Goal: Information Seeking & Learning: Learn about a topic

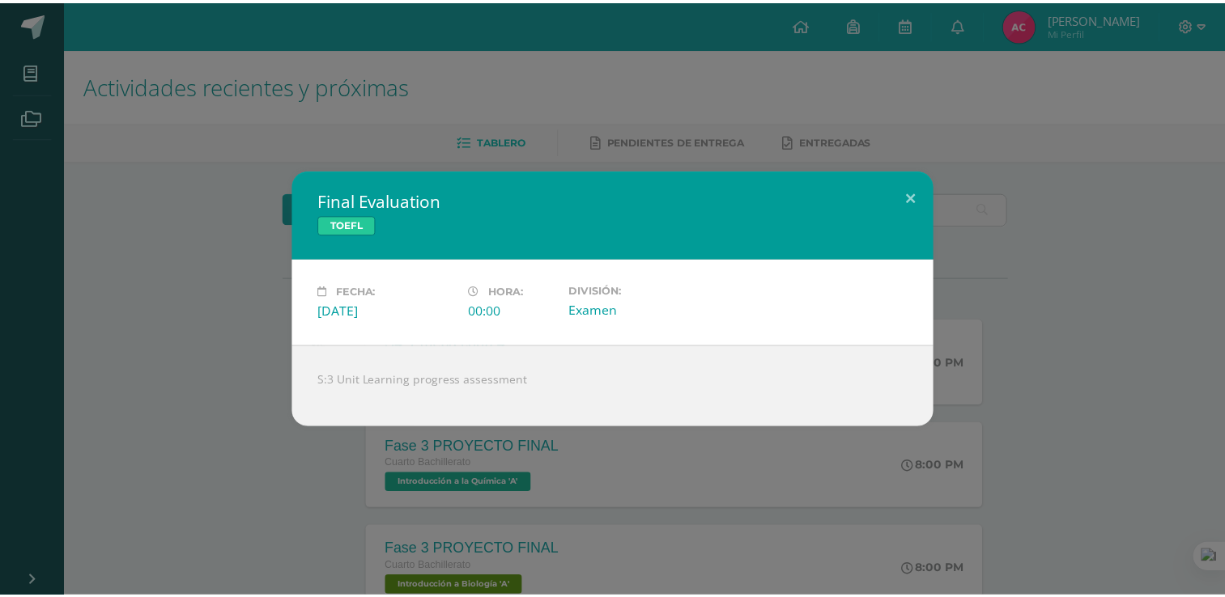
scroll to position [1247, 0]
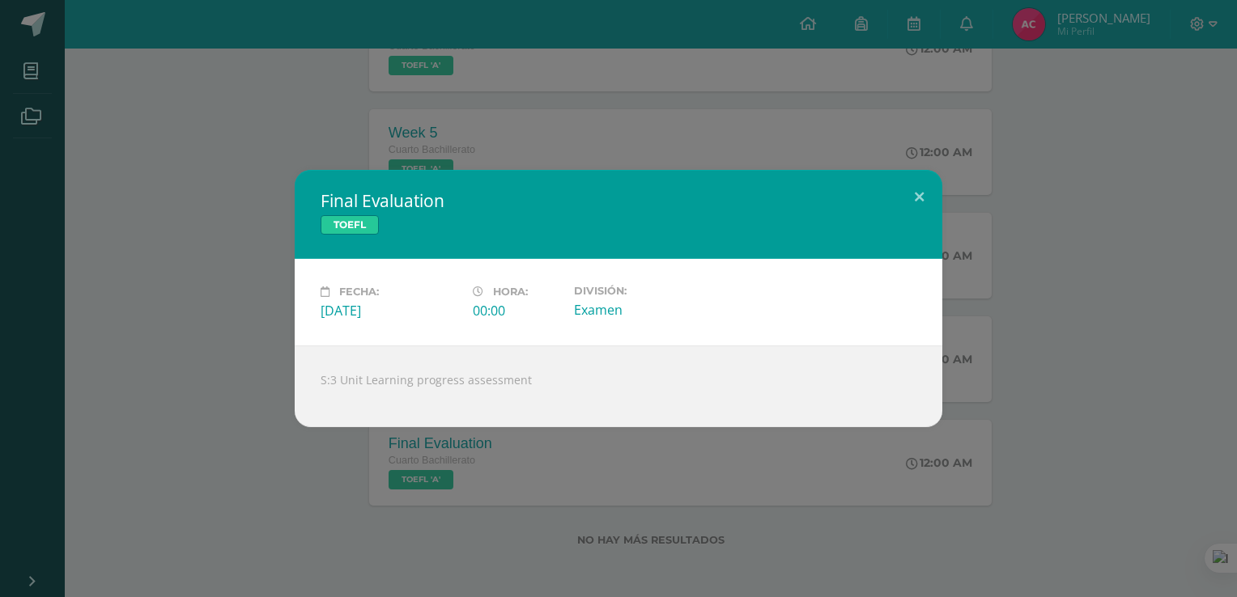
drag, startPoint x: 874, startPoint y: 112, endPoint x: 933, endPoint y: 28, distance: 102.2
click at [933, 28] on div "Final Evaluation TOEFL Fecha: [DATE] Hora: 00:00 División: Examen" at bounding box center [618, 298] width 1237 height 597
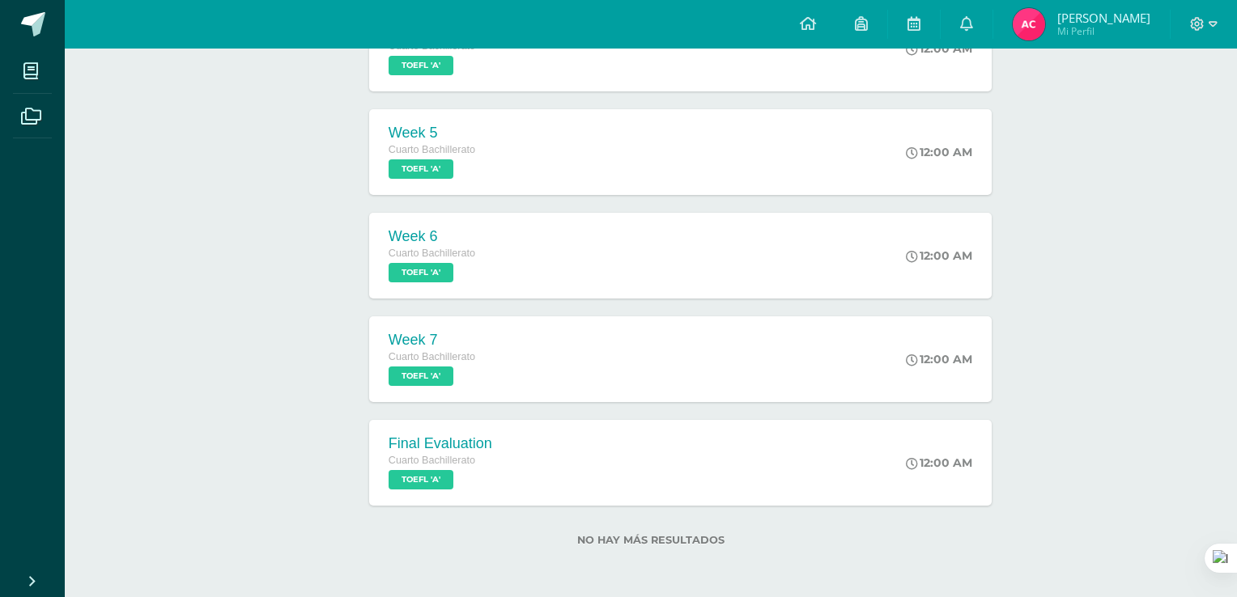
click at [933, 28] on div "Final Evaluation TOEFL Fecha: [DATE] Hora: 00:00 División: Examen" at bounding box center [618, 298] width 1237 height 597
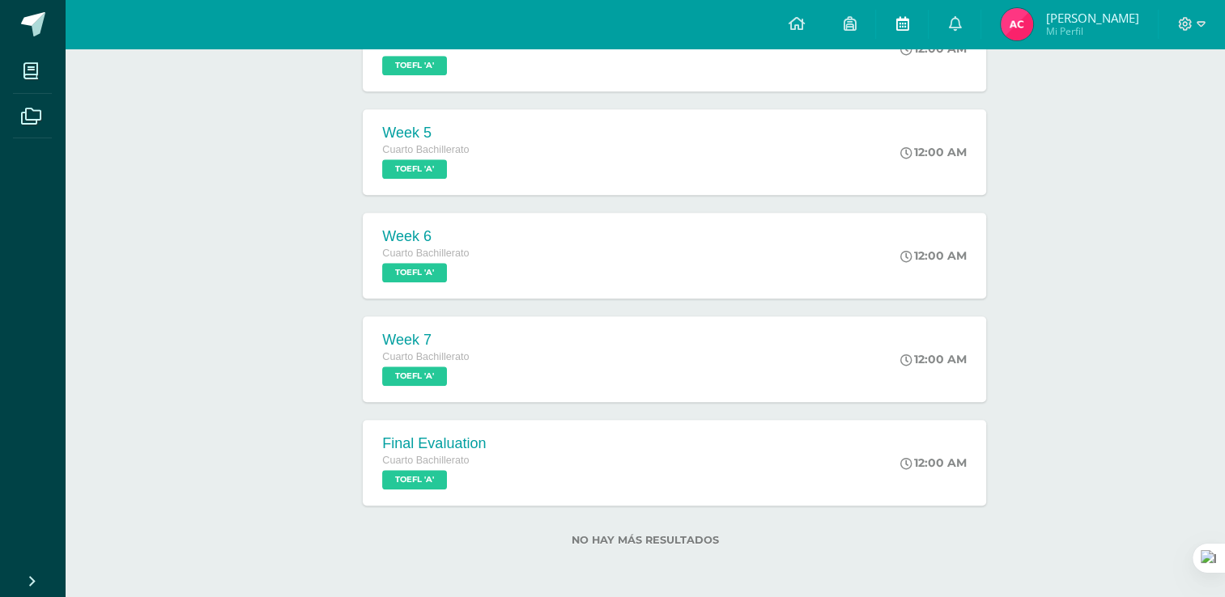
click at [908, 24] on icon at bounding box center [901, 23] width 13 height 15
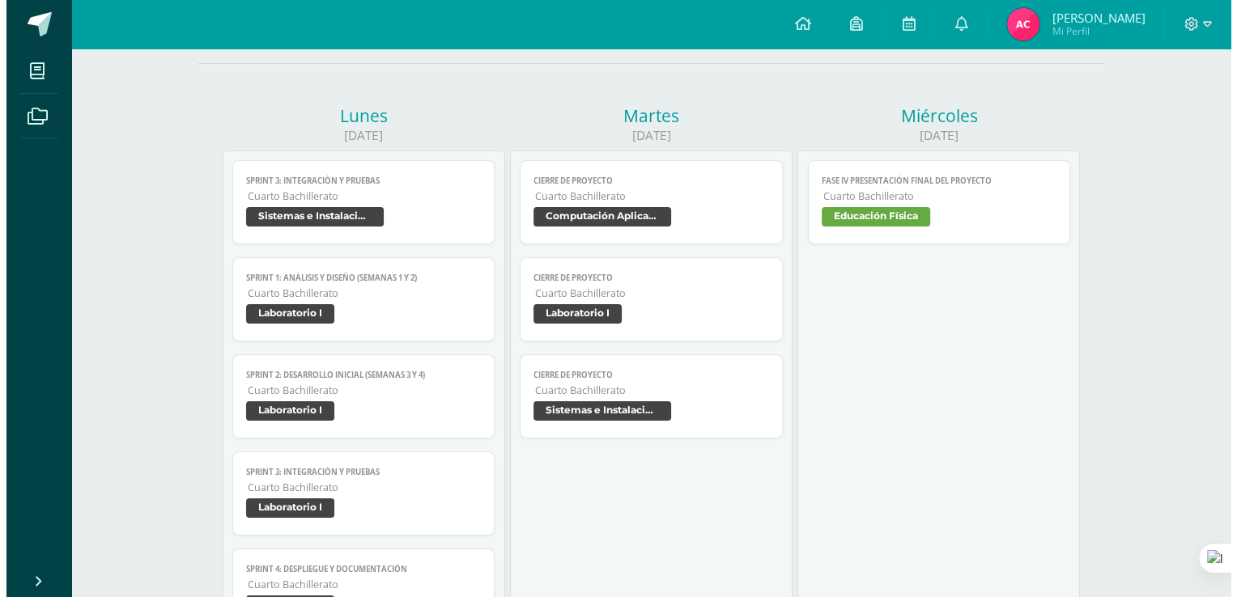
scroll to position [162, 0]
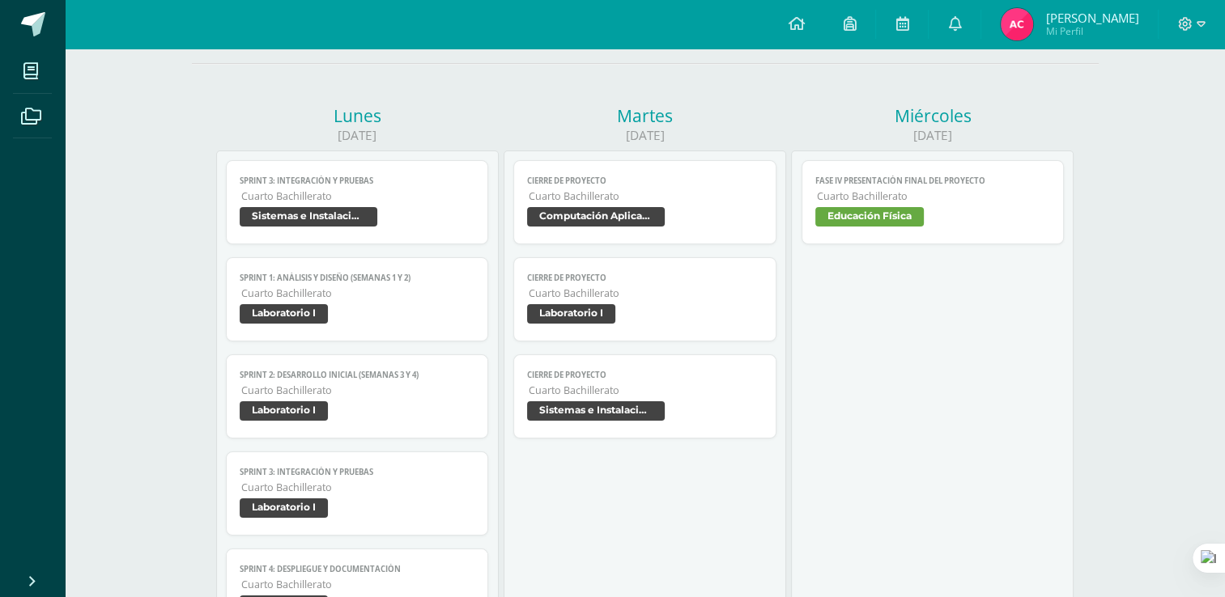
click at [419, 219] on span "Sistemas e Instalación de Software" at bounding box center [358, 218] width 236 height 23
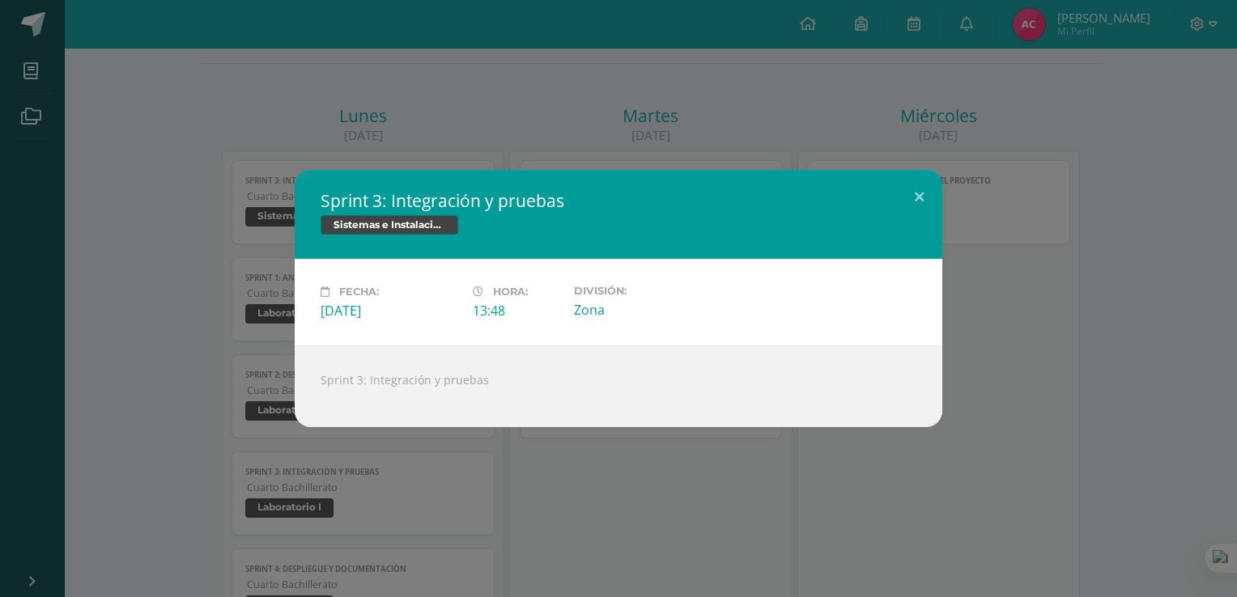
click at [560, 68] on div "Sprint 3: Integración y pruebas Sistemas e Instalación de Software Fecha: [DATE…" at bounding box center [618, 298] width 1237 height 597
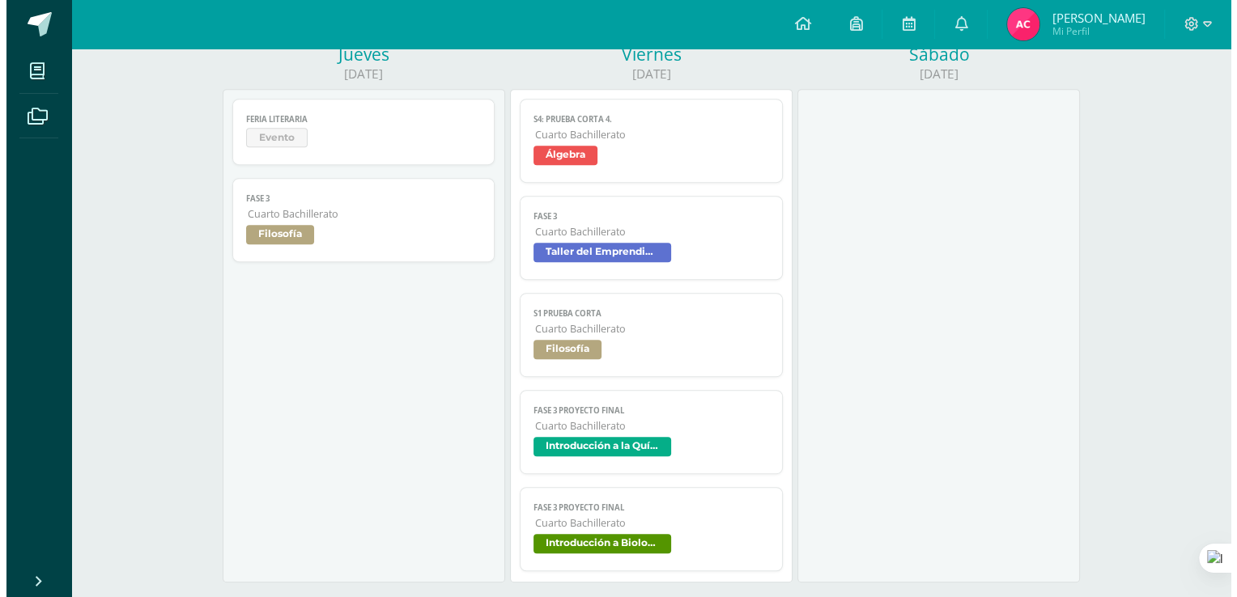
scroll to position [831, 0]
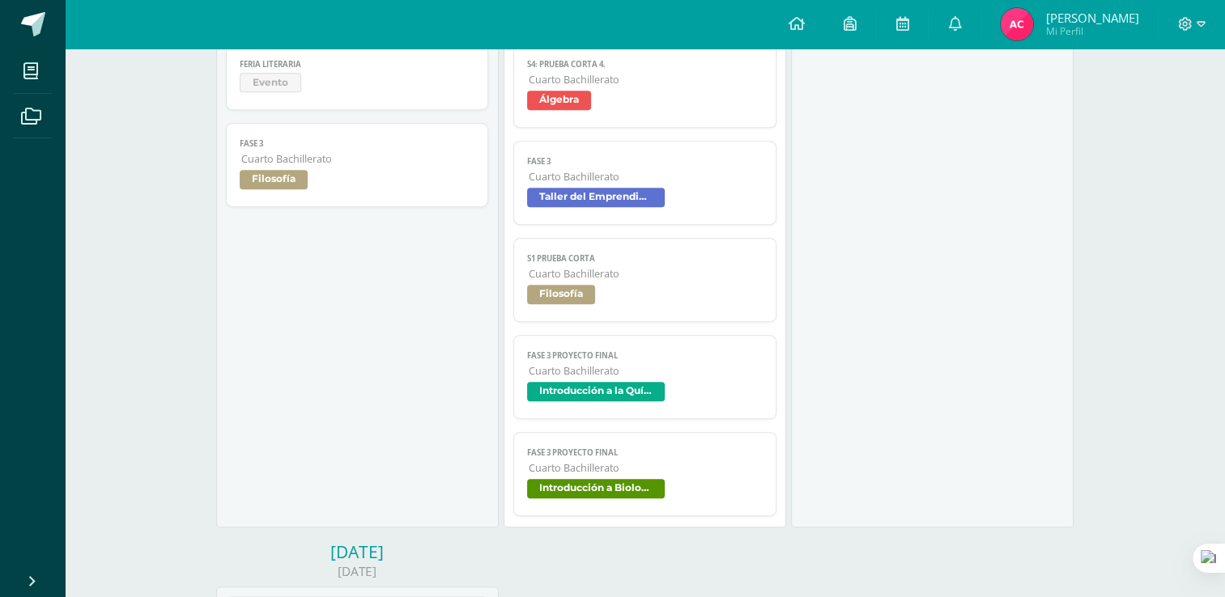
click at [590, 308] on span "Filosofía" at bounding box center [645, 296] width 236 height 23
